Goal: Task Accomplishment & Management: Complete application form

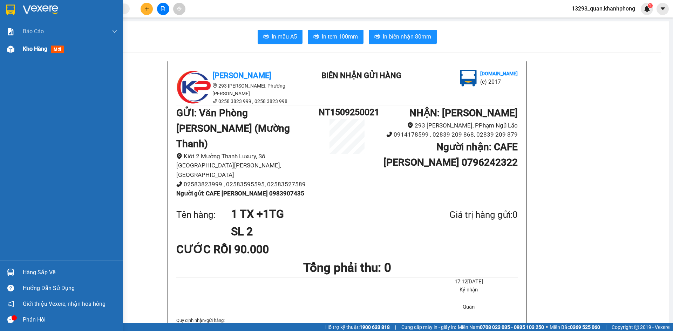
click at [10, 53] on div at bounding box center [11, 49] width 12 height 12
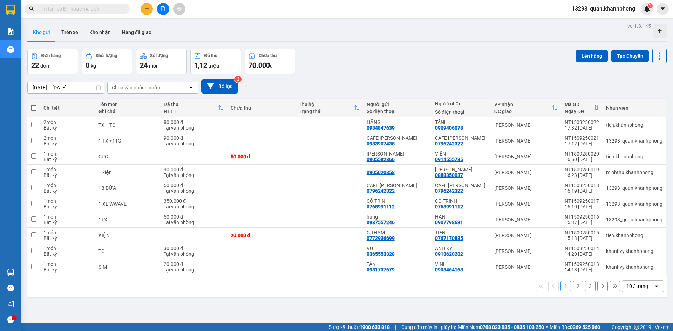
click at [109, 12] on input "text" at bounding box center [80, 9] width 83 height 8
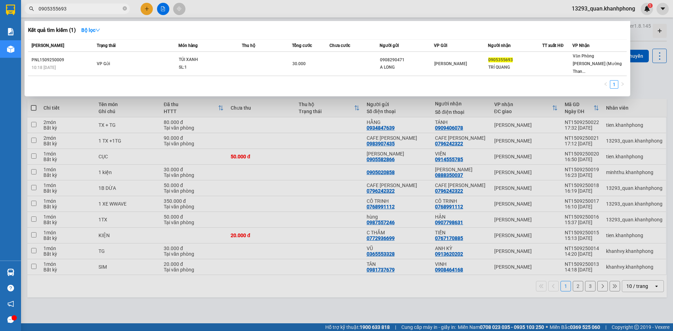
type input "0905355693"
drag, startPoint x: 347, startPoint y: 205, endPoint x: 336, endPoint y: 199, distance: 12.7
click at [343, 204] on div at bounding box center [336, 165] width 673 height 331
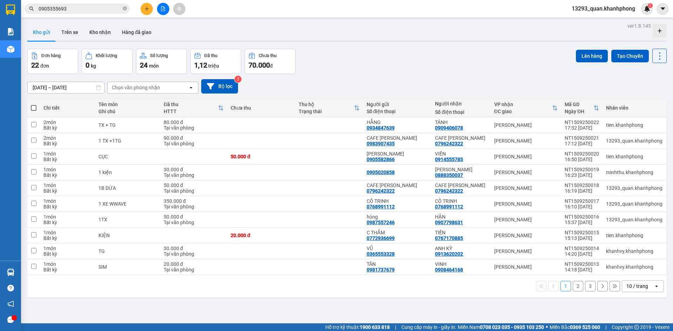
click at [630, 9] on span "13293_quan.khanhphong" at bounding box center [603, 8] width 75 height 9
click at [592, 20] on span "Đăng xuất" at bounding box center [606, 22] width 60 height 8
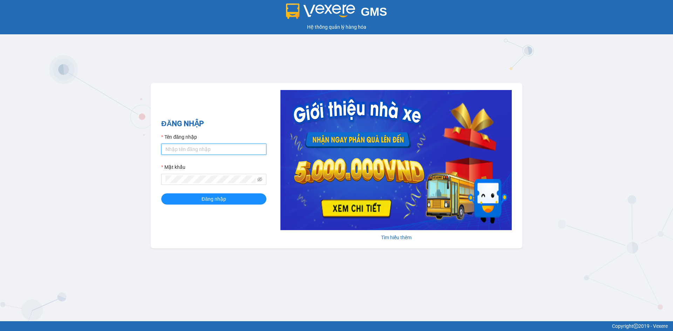
click at [185, 147] on input "Tên đăng nhập" at bounding box center [213, 149] width 105 height 11
type input "phuong.khanhphong"
click at [161, 193] on button "Đăng nhập" at bounding box center [213, 198] width 105 height 11
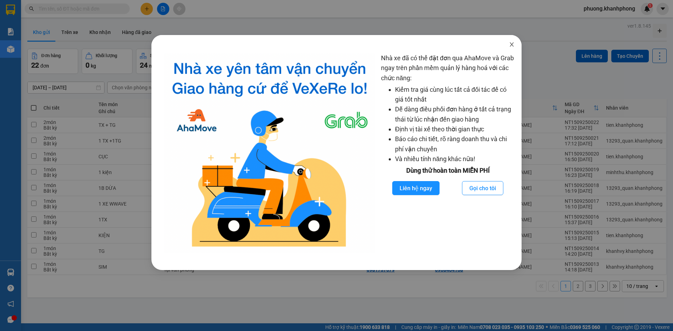
drag, startPoint x: 510, startPoint y: 44, endPoint x: 444, endPoint y: 13, distance: 72.6
click at [510, 44] on icon "close" at bounding box center [512, 45] width 6 height 6
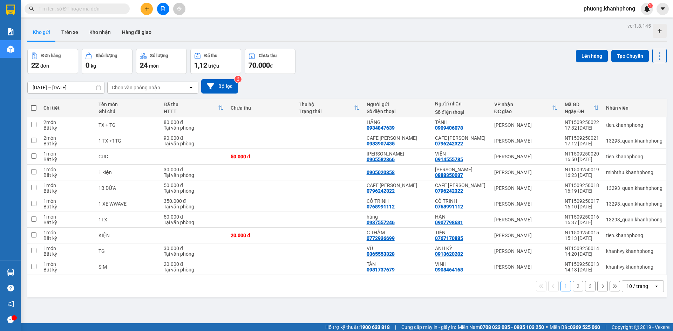
click at [94, 8] on input "text" at bounding box center [80, 9] width 83 height 8
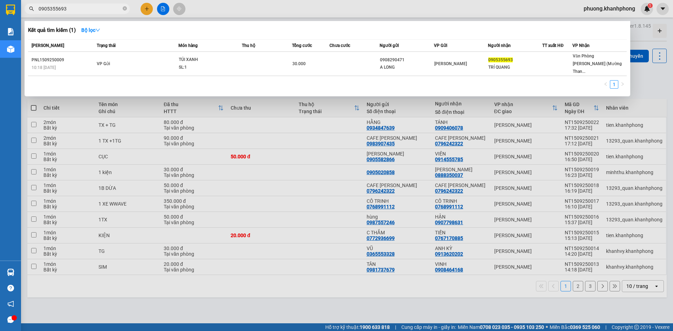
type input "0905355693"
click at [147, 9] on div at bounding box center [336, 165] width 673 height 331
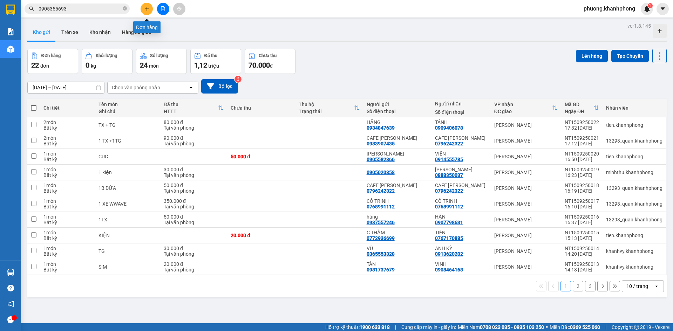
click at [148, 9] on icon "plus" at bounding box center [147, 8] width 4 height 0
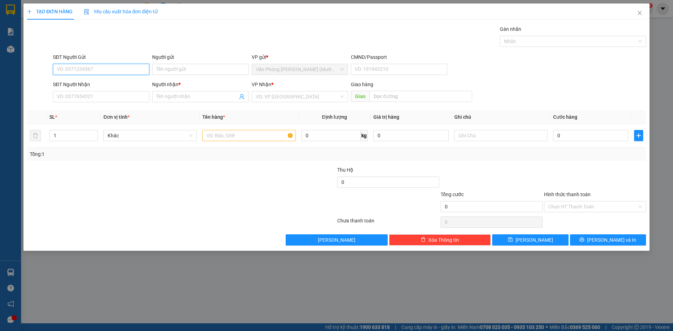
click at [76, 69] on input "SĐT Người Gửi" at bounding box center [101, 69] width 96 height 11
type input "0989158091"
click at [99, 82] on div "0989158091 - ANH PHI" at bounding box center [101, 84] width 88 height 8
type input "ANH PHI"
type input "0989158091"
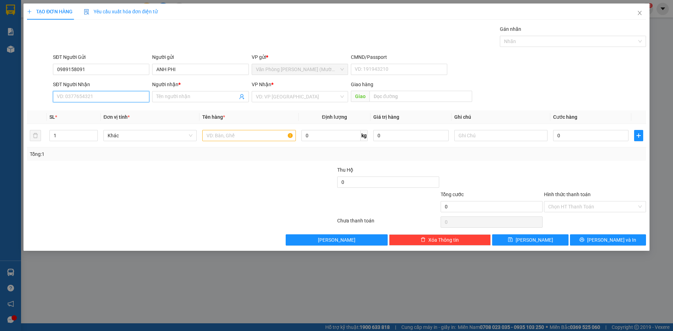
click at [102, 98] on input "SĐT Người Nhận" at bounding box center [101, 96] width 96 height 11
click at [88, 134] on div "0336490387 - HIẾU" at bounding box center [101, 133] width 88 height 8
type input "0336490387"
type input "HIẾU"
click at [246, 138] on input "text" at bounding box center [248, 135] width 93 height 11
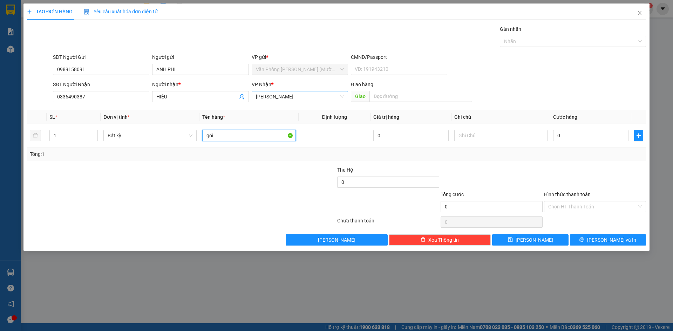
click at [304, 98] on span "[PERSON_NAME]" at bounding box center [300, 96] width 88 height 11
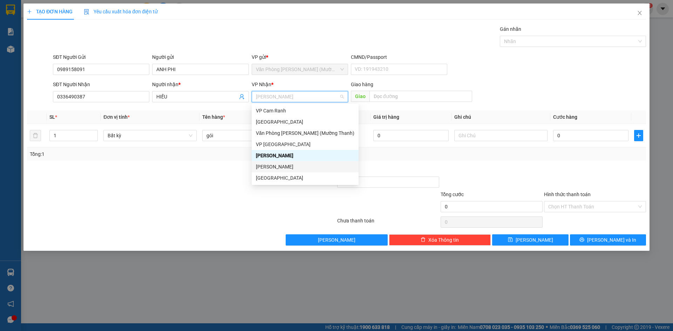
drag, startPoint x: 274, startPoint y: 164, endPoint x: 243, endPoint y: 150, distance: 34.6
click at [274, 164] on div "[PERSON_NAME]" at bounding box center [305, 167] width 98 height 8
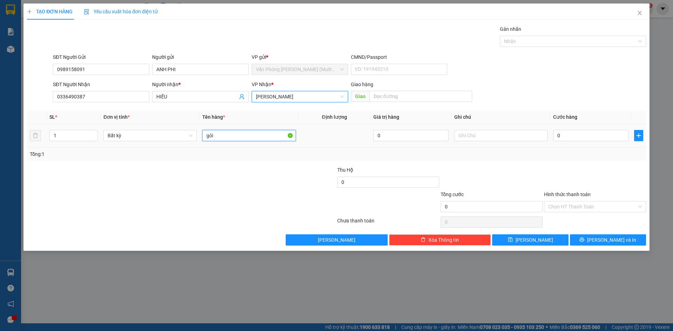
click at [238, 139] on input "gói" at bounding box center [248, 135] width 93 height 11
type input "g"
type input "GÓI"
click at [96, 94] on input "0336490387" at bounding box center [101, 96] width 96 height 11
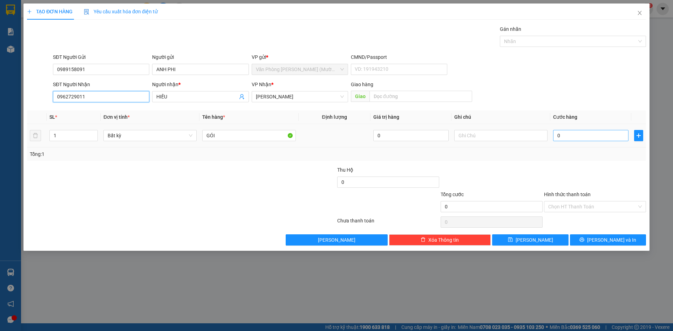
type input "0962729011"
click at [579, 138] on input "0" at bounding box center [590, 135] width 75 height 11
type input "2"
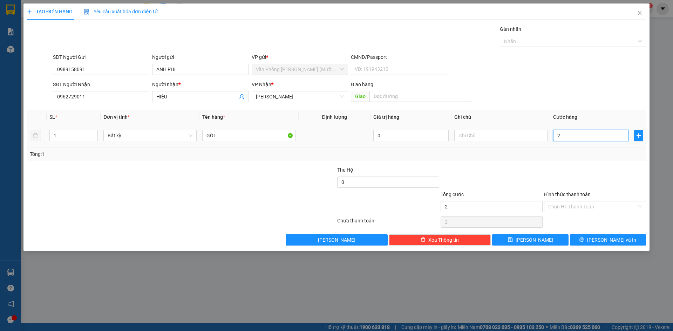
type input "20"
type input "20.000"
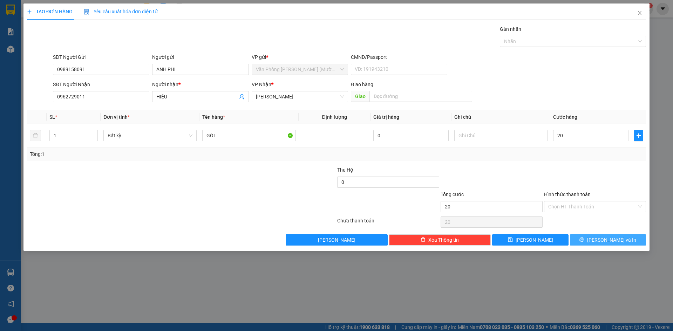
type input "20.000"
click at [613, 237] on span "Lưu và In" at bounding box center [611, 240] width 49 height 8
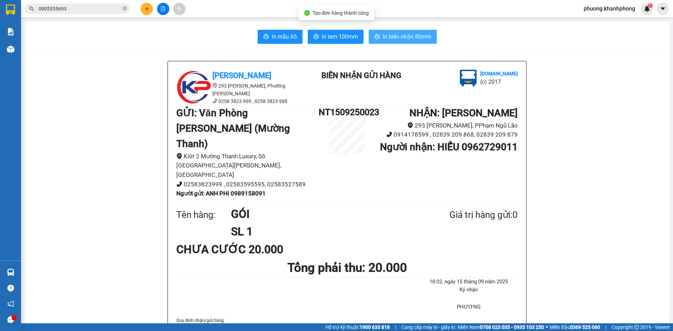
click at [395, 40] on span "In biên nhận 80mm" at bounding box center [407, 36] width 48 height 9
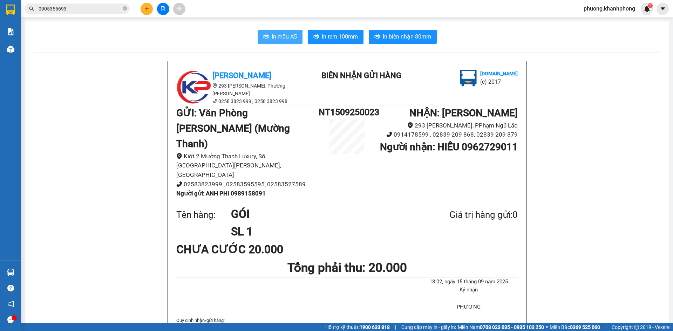
click at [283, 33] on span "In mẫu A5" at bounding box center [284, 36] width 25 height 9
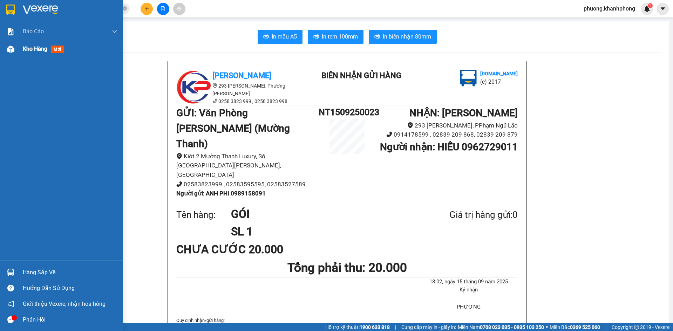
click at [11, 48] on img at bounding box center [10, 49] width 7 height 7
